Goal: Information Seeking & Learning: Learn about a topic

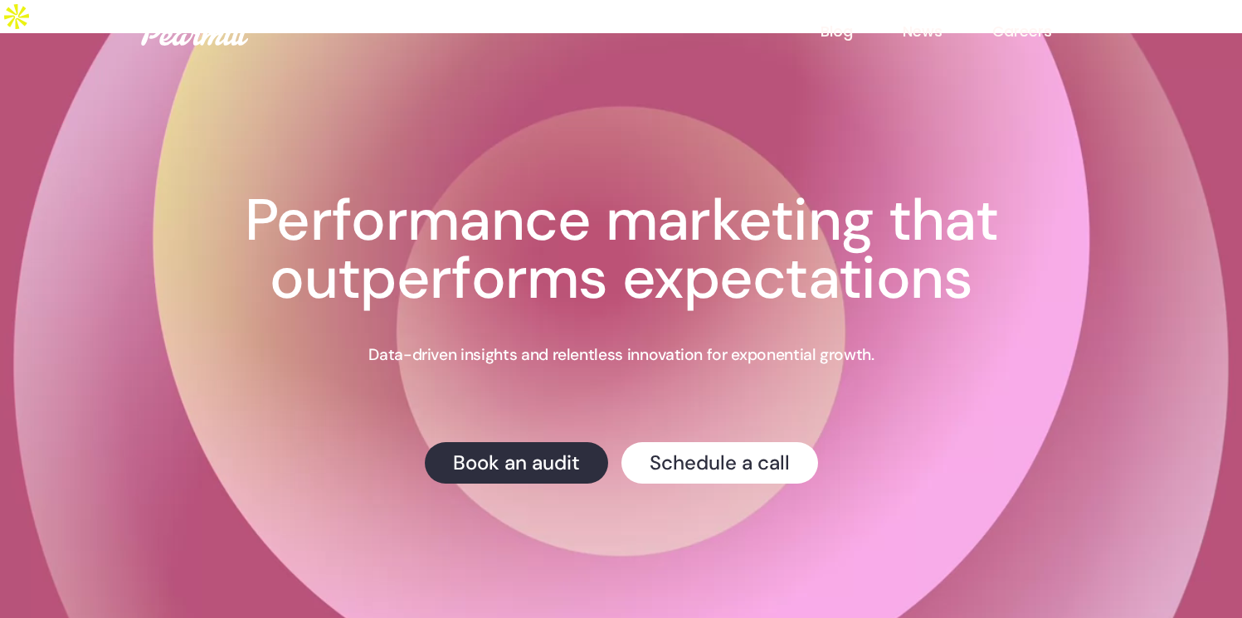
click at [889, 78] on div "Creative Testing We're hosting a live webinar on testing ad creative on Feb 8th…" at bounding box center [621, 295] width 929 height 525
